Goal: Transaction & Acquisition: Purchase product/service

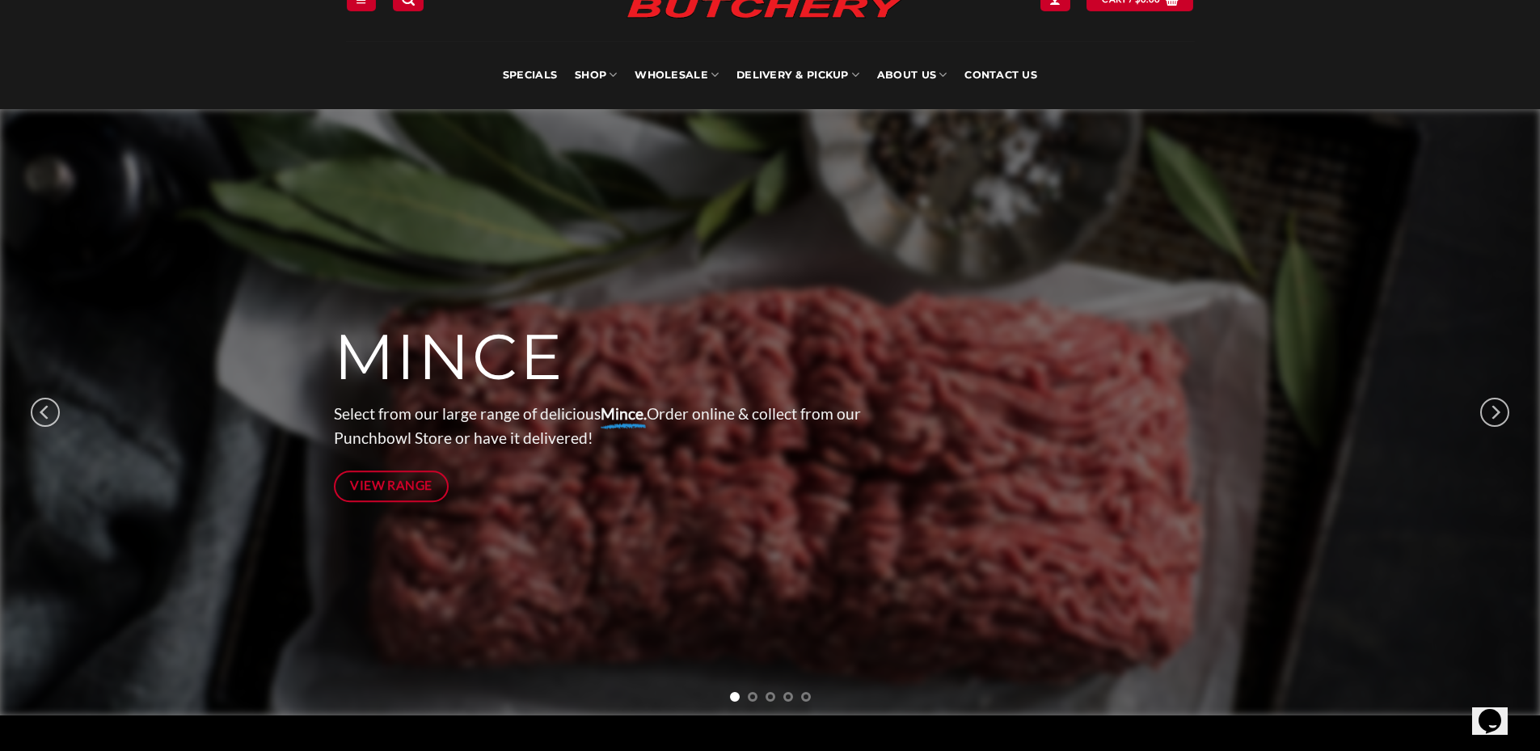
scroll to position [81, 0]
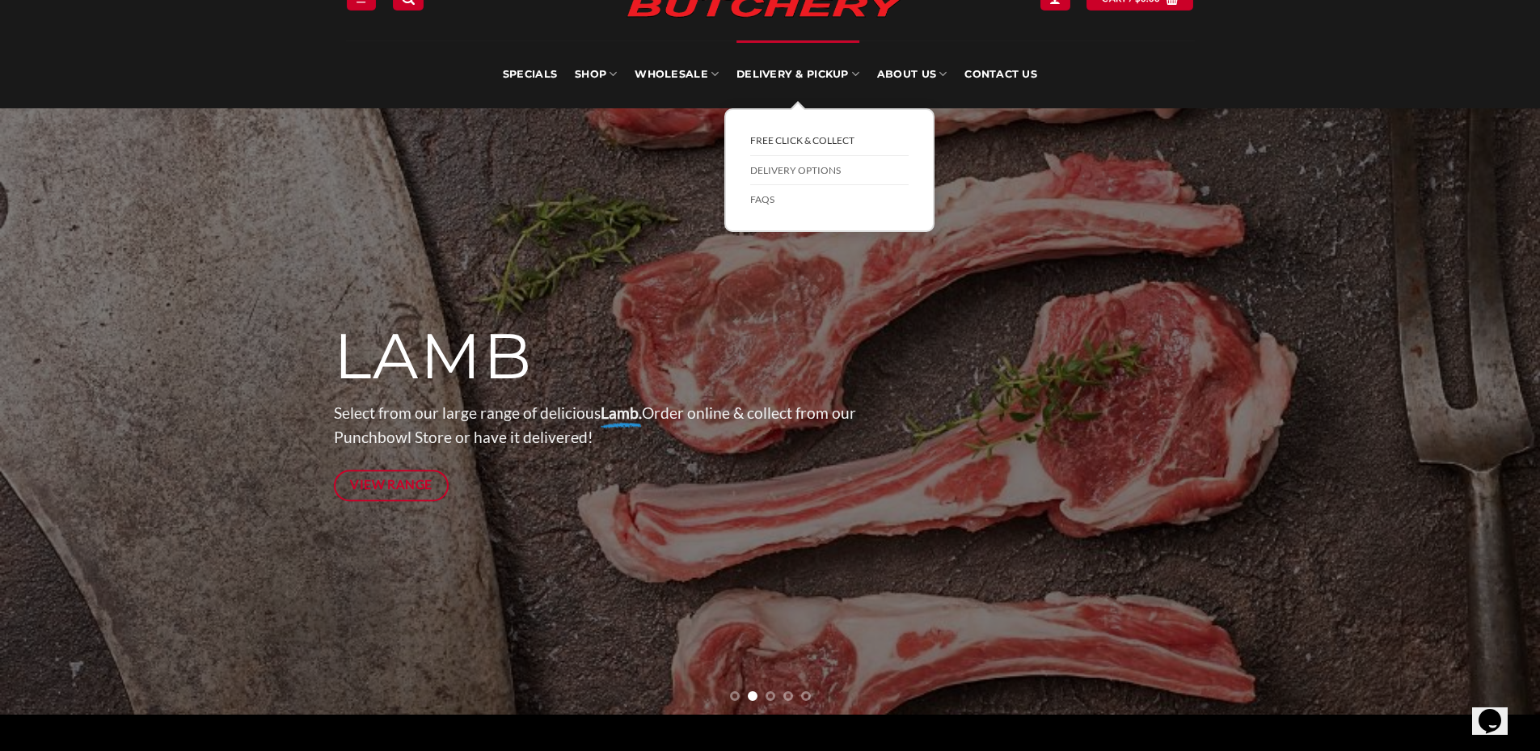
click at [821, 138] on link "FREE Click & Collect" at bounding box center [829, 141] width 158 height 30
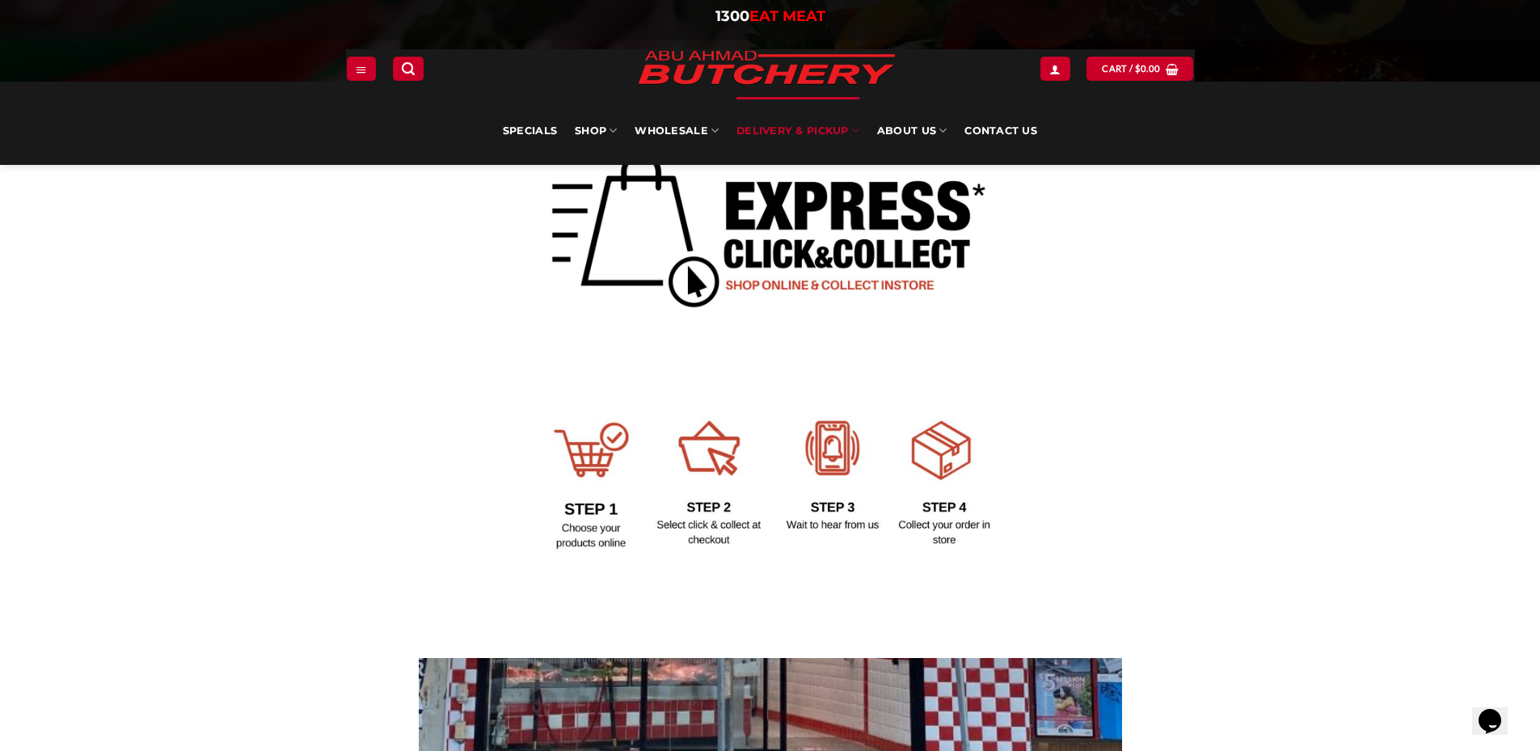
scroll to position [323, 0]
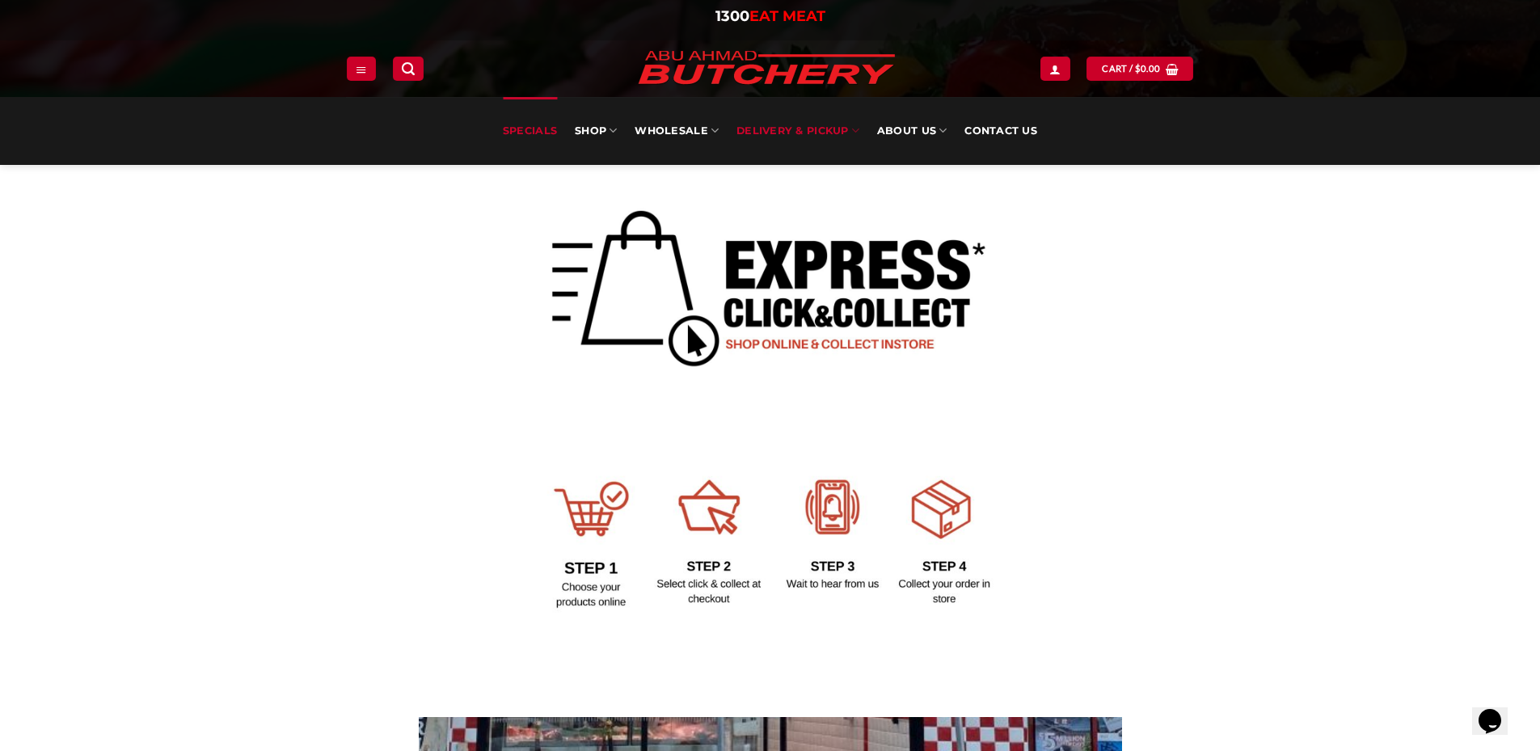
click at [524, 129] on link "Specials" at bounding box center [530, 131] width 54 height 68
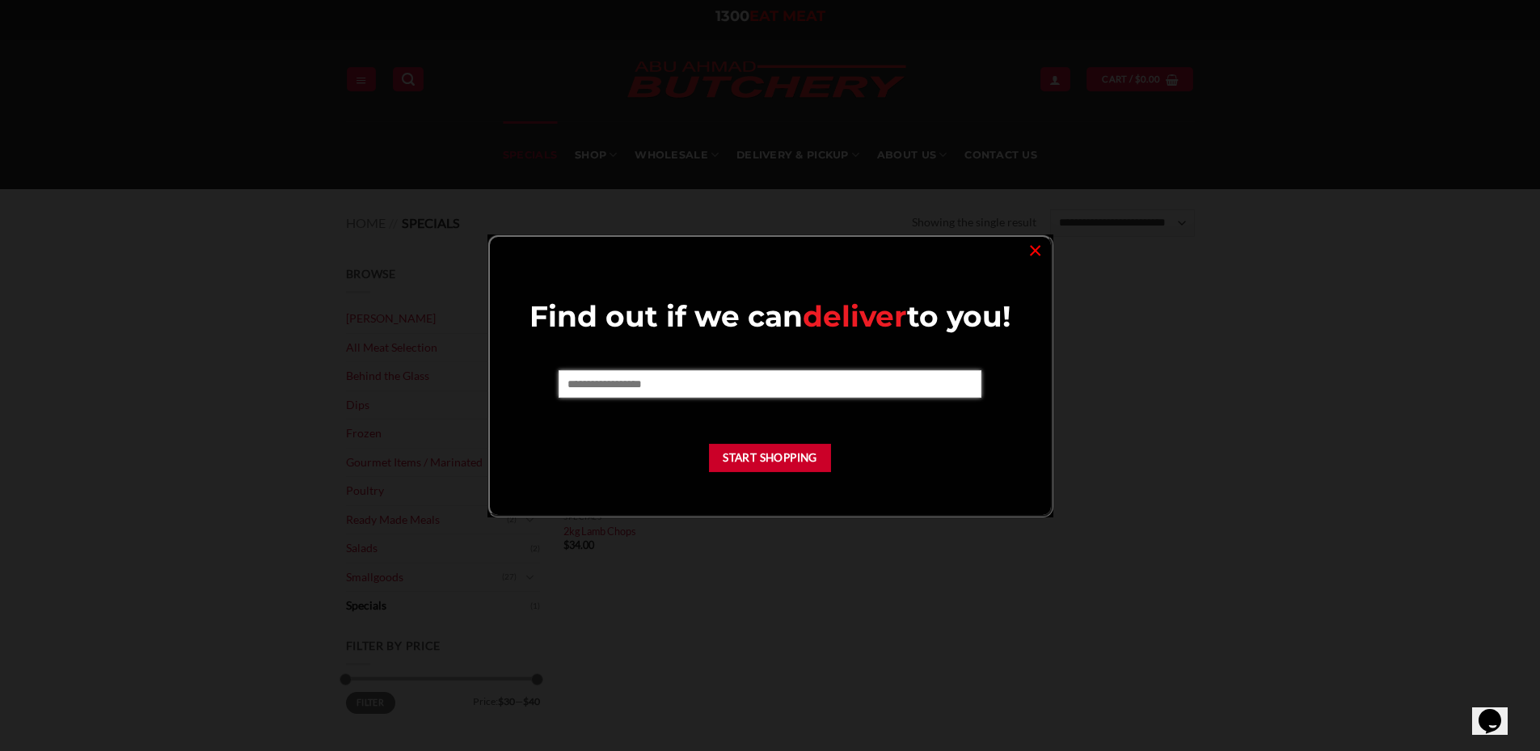
click at [762, 386] on input "text" at bounding box center [770, 383] width 423 height 27
type input "****"
